Goal: Information Seeking & Learning: Learn about a topic

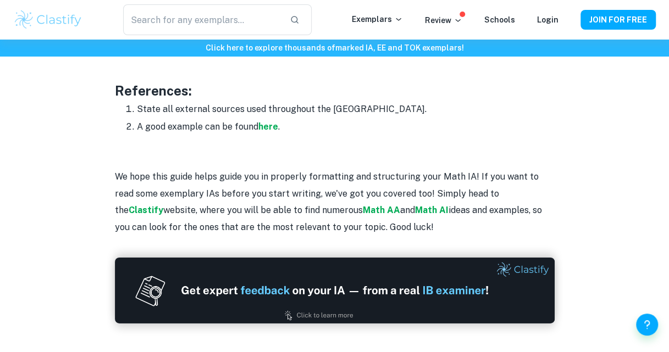
scroll to position [1319, 0]
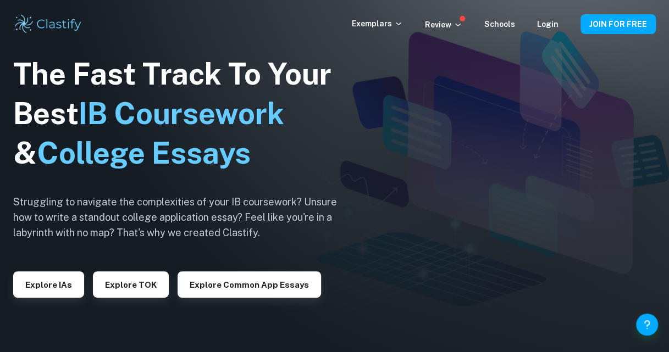
scroll to position [55, 0]
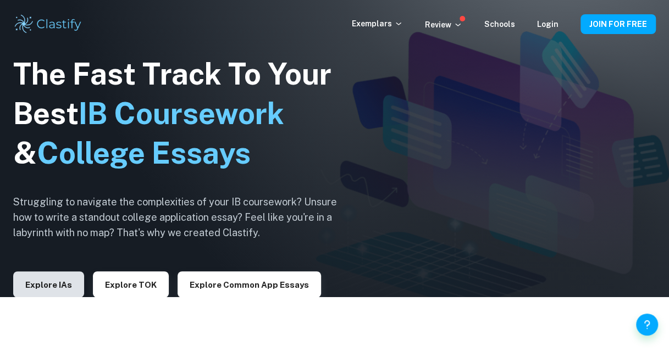
click at [42, 286] on button "Explore IAs" at bounding box center [48, 285] width 71 height 26
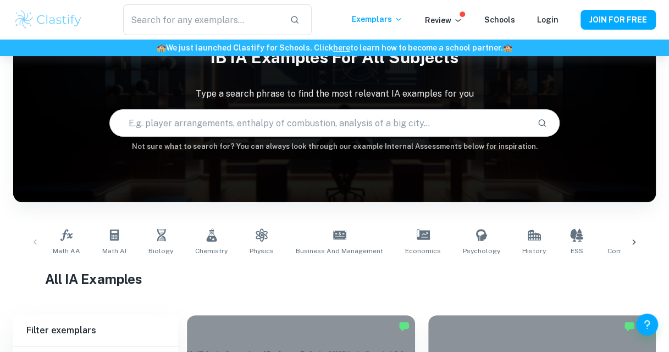
scroll to position [165, 0]
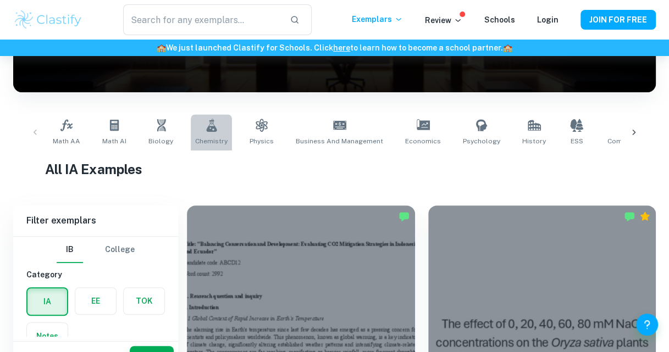
click at [208, 129] on icon at bounding box center [211, 125] width 10 height 13
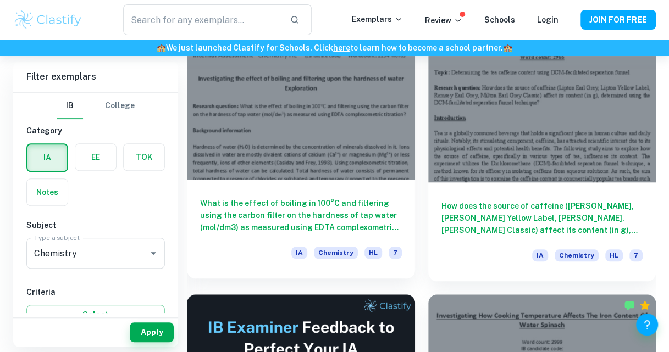
scroll to position [330, 0]
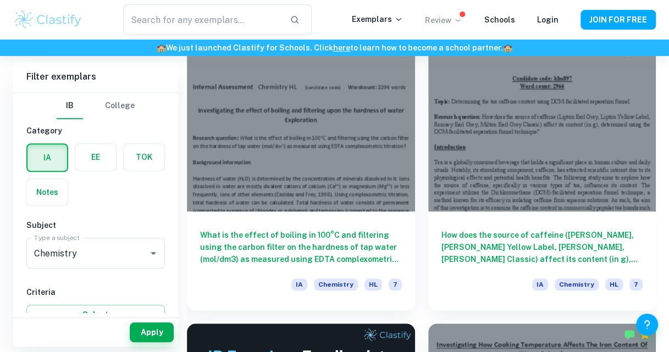
click at [447, 17] on p "Review" at bounding box center [443, 20] width 37 height 12
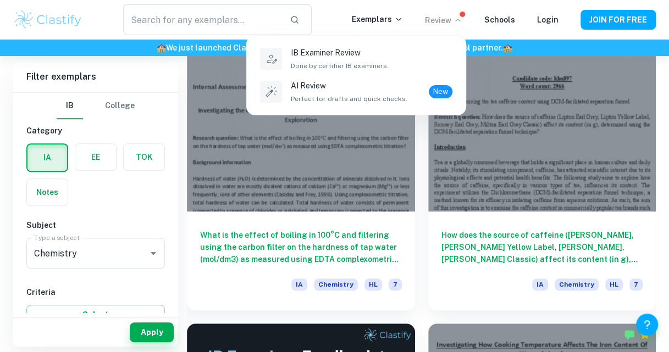
click at [436, 15] on div at bounding box center [334, 176] width 669 height 352
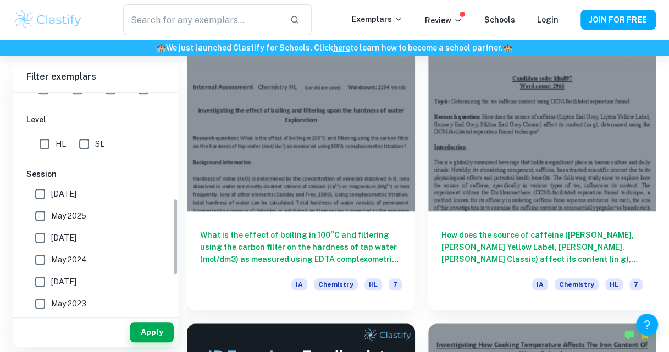
scroll to position [303, 0]
click at [42, 195] on input "May 2026" at bounding box center [40, 194] width 22 height 22
click at [144, 333] on button "Apply" at bounding box center [152, 333] width 44 height 20
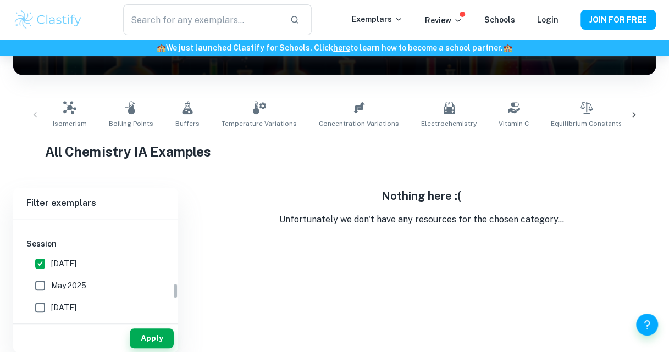
scroll to position [358, 0]
click at [48, 261] on input "May 2026" at bounding box center [40, 265] width 22 height 22
checkbox input "false"
click at [155, 340] on button "Apply" at bounding box center [152, 339] width 44 height 20
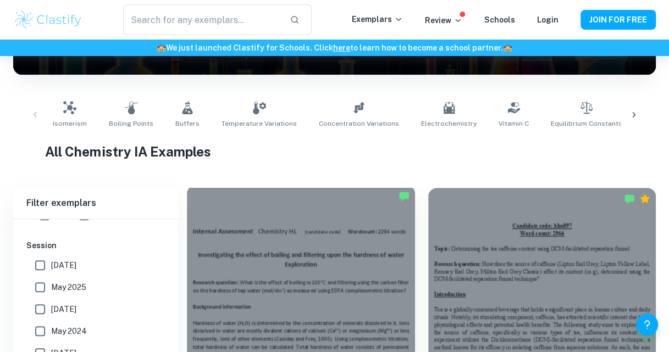
scroll to position [347, 0]
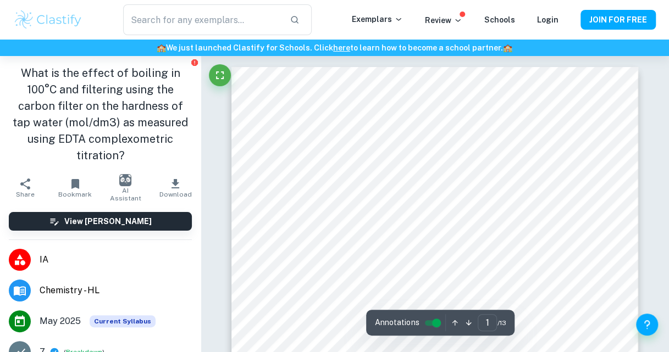
scroll to position [55, 0]
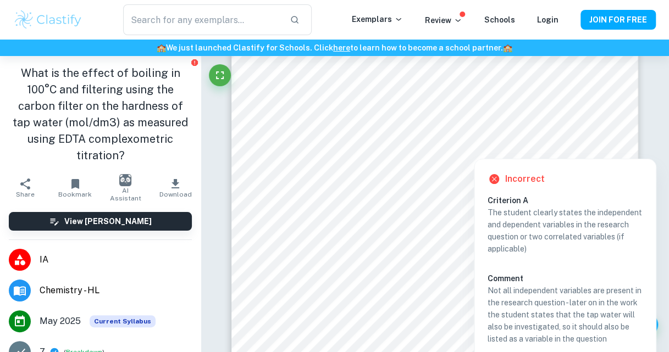
click at [434, 154] on div at bounding box center [503, 151] width 171 height 9
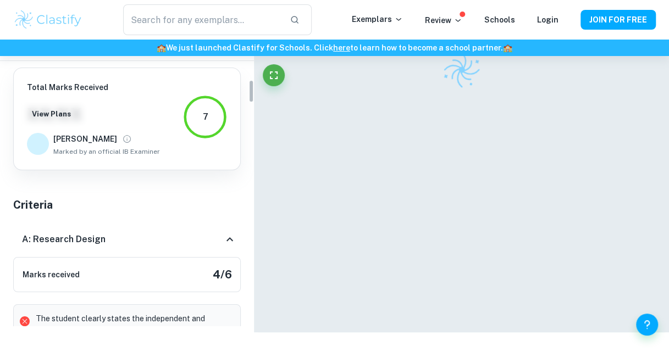
scroll to position [133, 0]
